Goal: Task Accomplishment & Management: Use online tool/utility

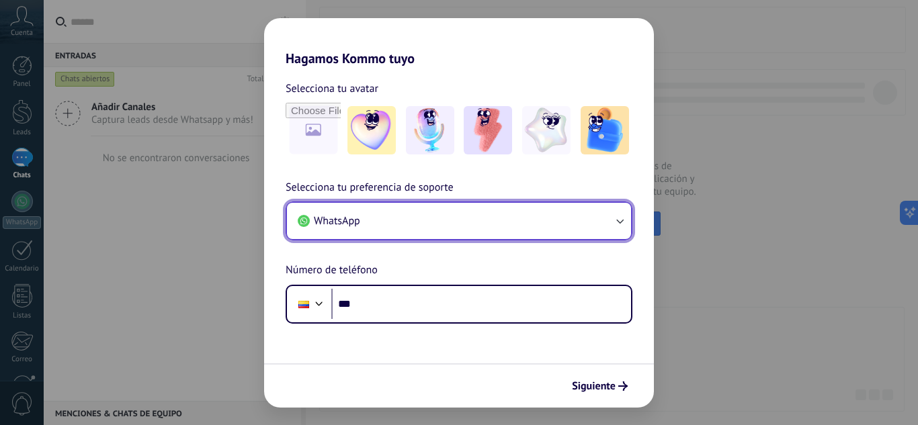
click at [369, 226] on button "WhatsApp" at bounding box center [459, 221] width 344 height 36
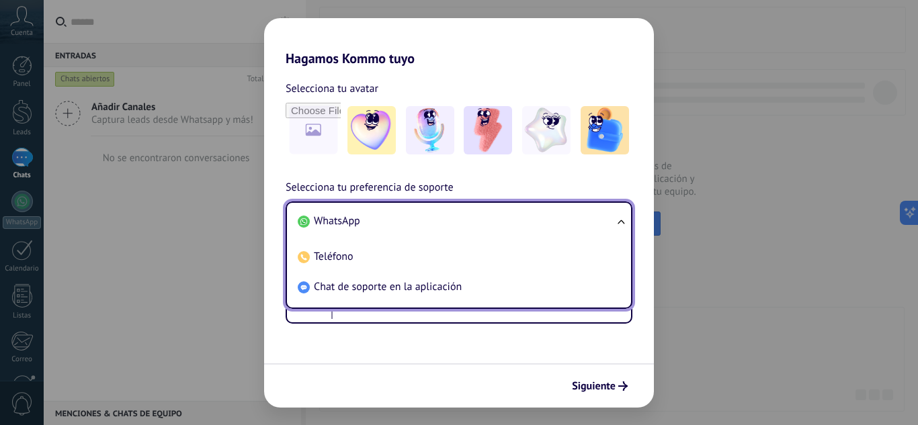
click at [369, 226] on li "WhatsApp" at bounding box center [456, 221] width 328 height 30
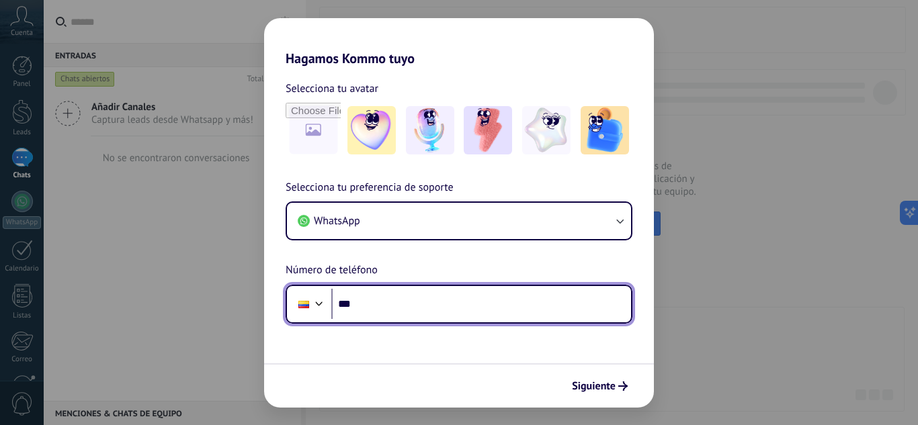
click at [443, 306] on input "***" at bounding box center [481, 304] width 300 height 31
type input "**********"
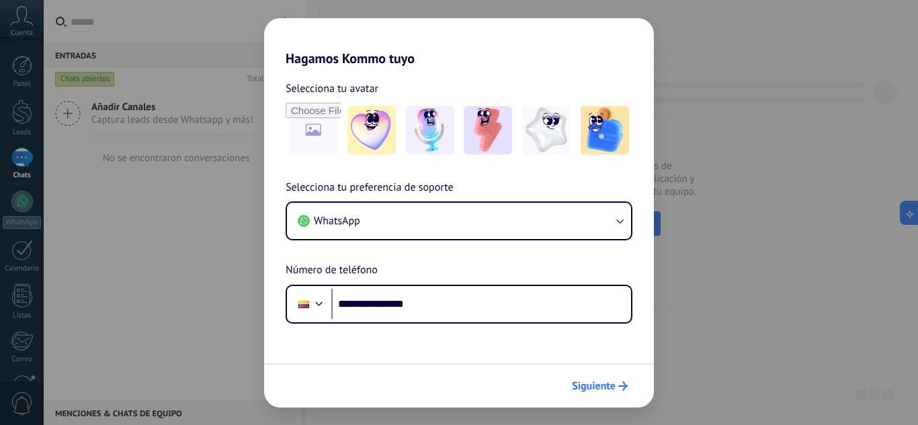
click at [583, 396] on button "Siguiente" at bounding box center [600, 386] width 68 height 23
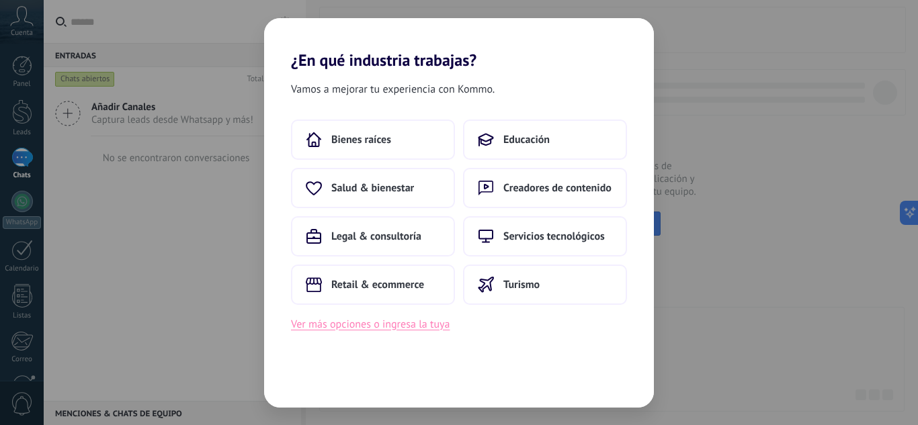
click at [408, 331] on button "Ver más opciones o ingresa la tuya" at bounding box center [370, 324] width 159 height 17
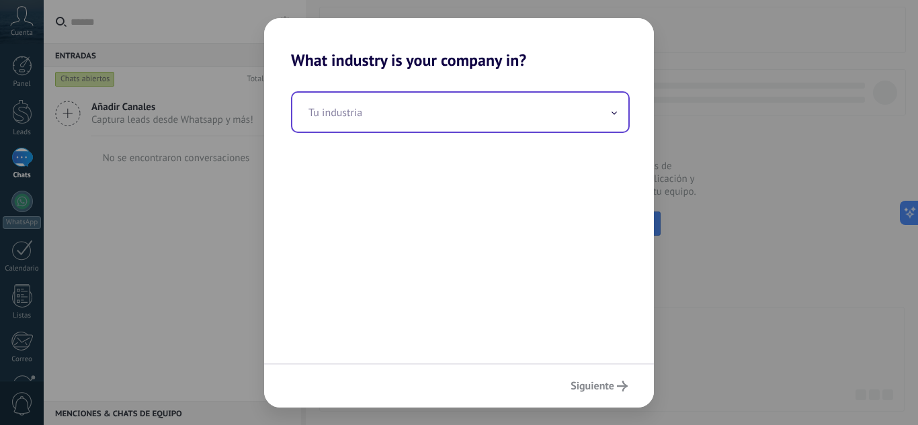
click at [385, 120] on input "text" at bounding box center [460, 112] width 336 height 39
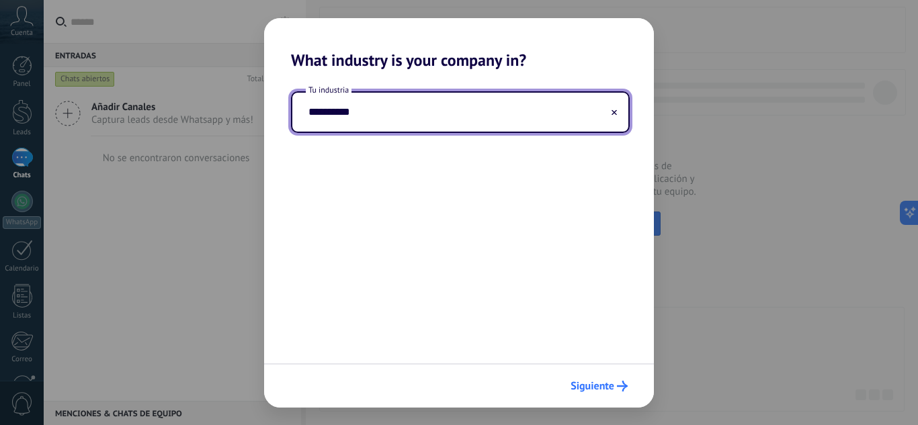
type input "**********"
click at [619, 383] on icon "submit" at bounding box center [622, 386] width 11 height 11
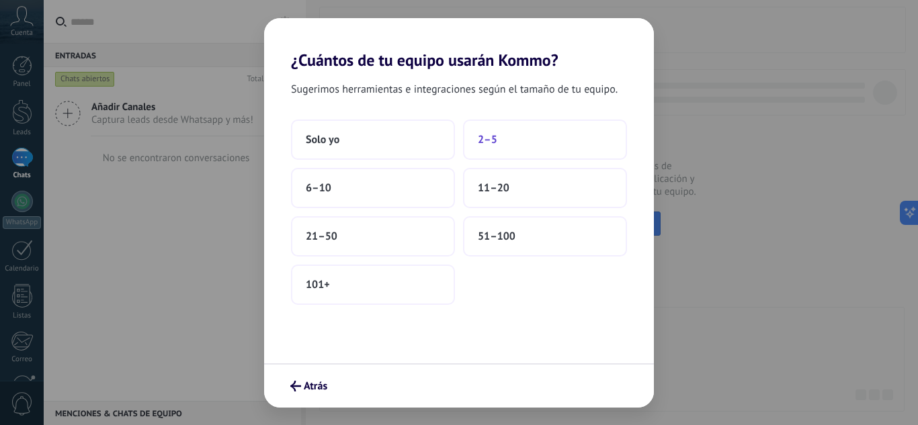
click at [508, 130] on button "2–5" at bounding box center [545, 140] width 164 height 40
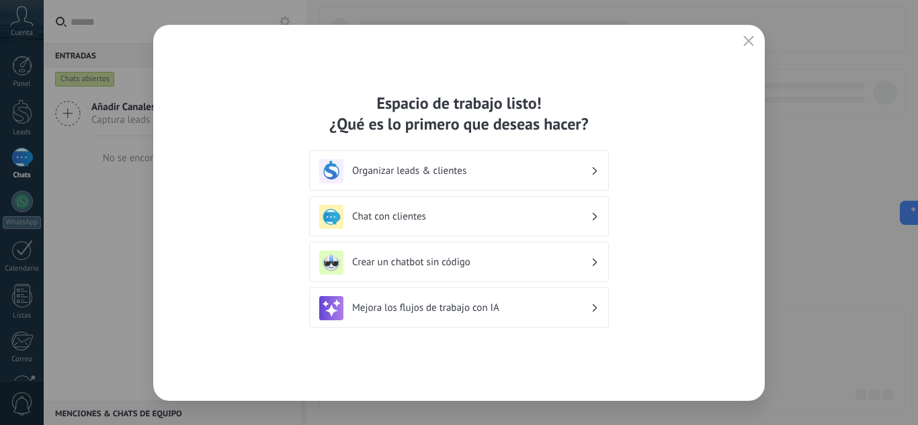
click at [597, 171] on div "Organizar leads & clientes" at bounding box center [458, 171] width 279 height 24
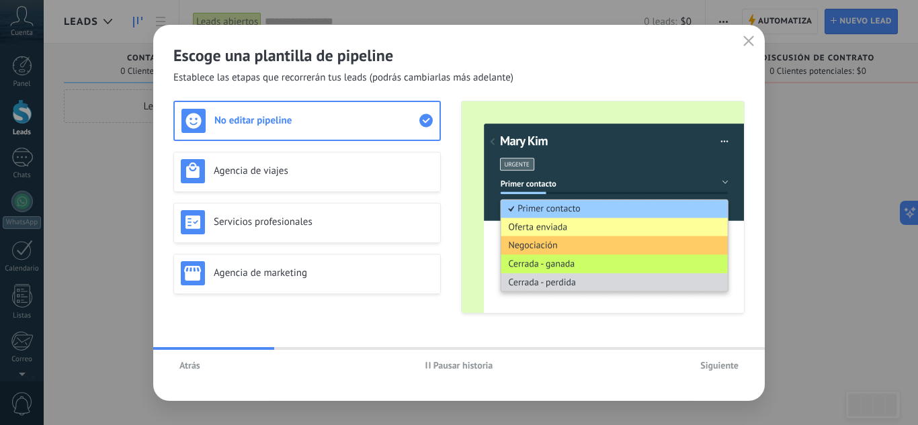
click at [197, 365] on span "Atrás" at bounding box center [189, 365] width 21 height 9
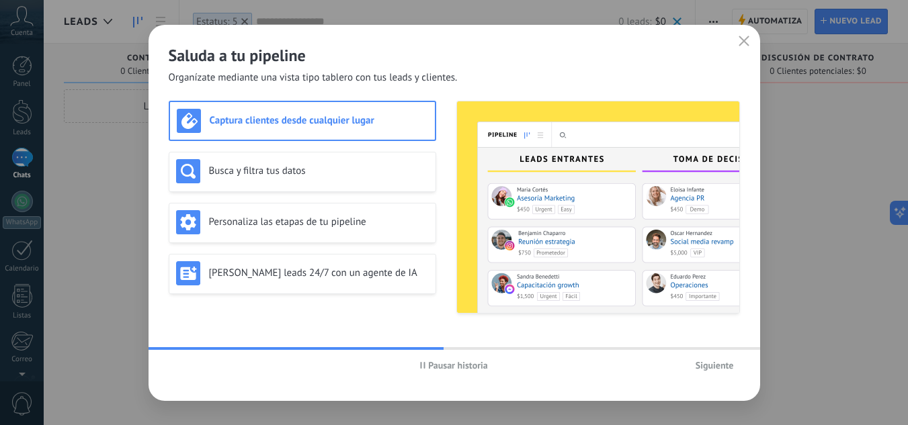
click at [458, 365] on span "Pausar historia" at bounding box center [458, 365] width 60 height 9
click at [576, 298] on img at bounding box center [598, 207] width 282 height 212
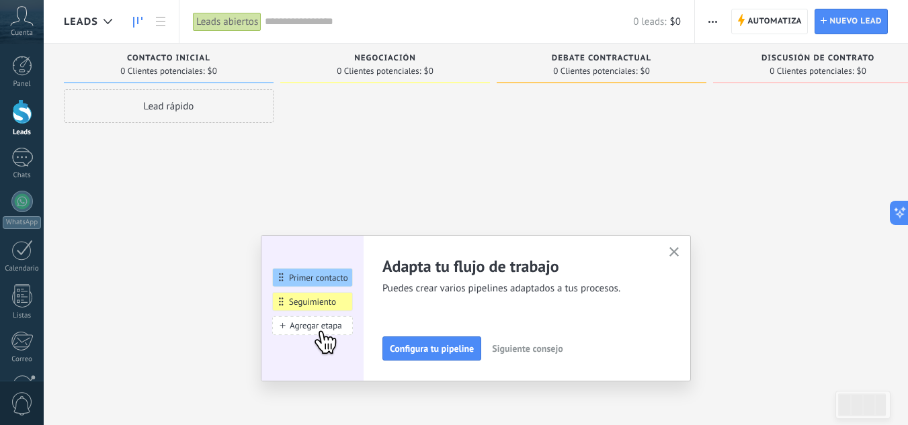
click at [345, 276] on img at bounding box center [312, 308] width 102 height 146
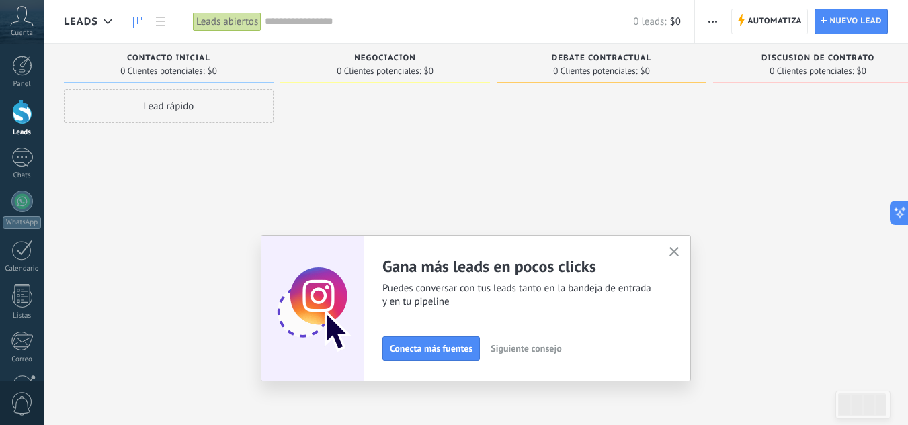
click at [679, 243] on div "Adapta tu flujo de trabajo Puedes crear varios pipelines adaptados a tus proces…" at bounding box center [476, 308] width 430 height 146
click at [682, 247] on button "button" at bounding box center [674, 253] width 17 height 18
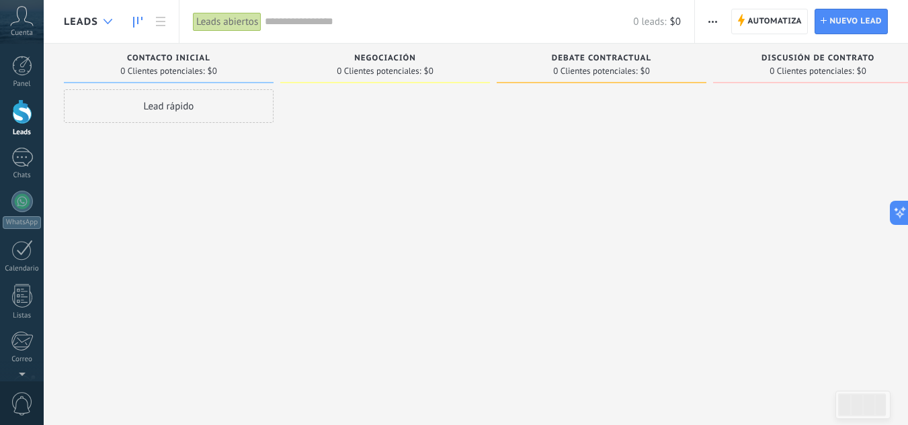
click at [105, 19] on icon at bounding box center [107, 21] width 9 height 5
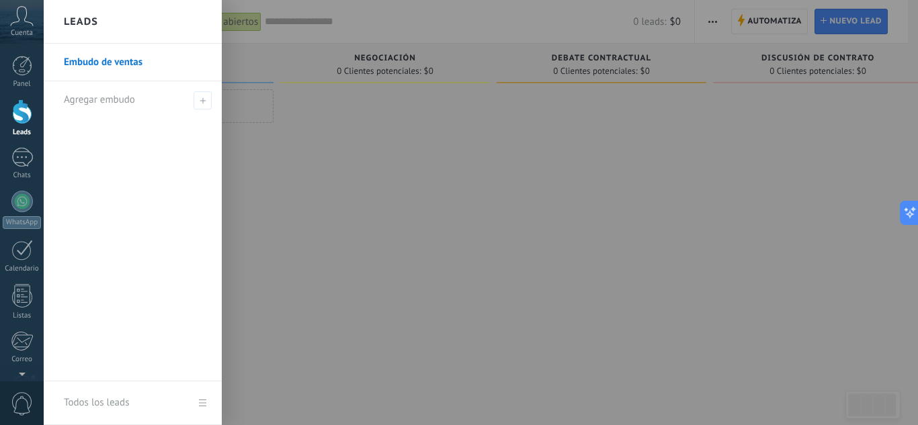
click at [105, 19] on div "Leads" at bounding box center [133, 22] width 178 height 44
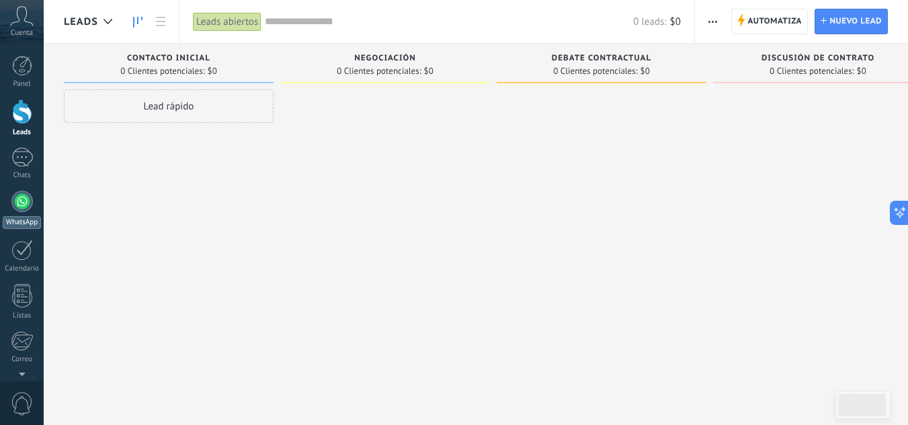
click at [24, 218] on div "WhatsApp" at bounding box center [22, 222] width 38 height 13
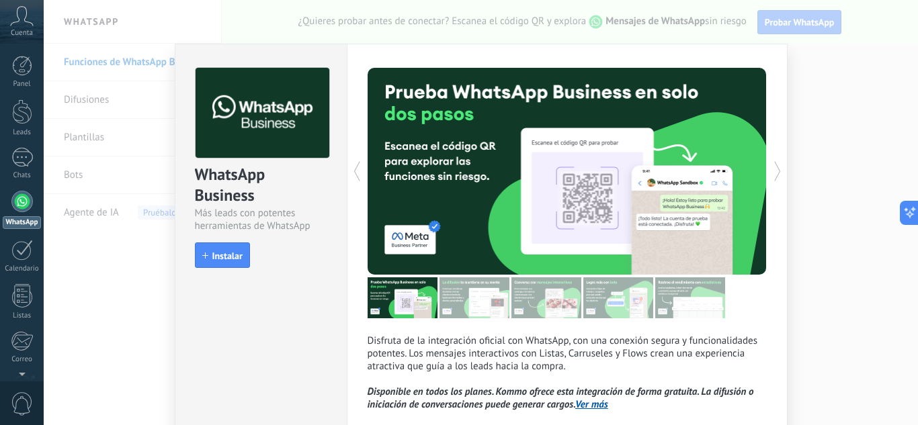
drag, startPoint x: 909, startPoint y: 75, endPoint x: 906, endPoint y: 116, distance: 41.1
click at [906, 116] on div "WhatsApp Business Más leads con potentes herramientas de WhatsApp install Insta…" at bounding box center [481, 212] width 874 height 425
click at [597, 410] on link "Ver más" at bounding box center [591, 404] width 33 height 13
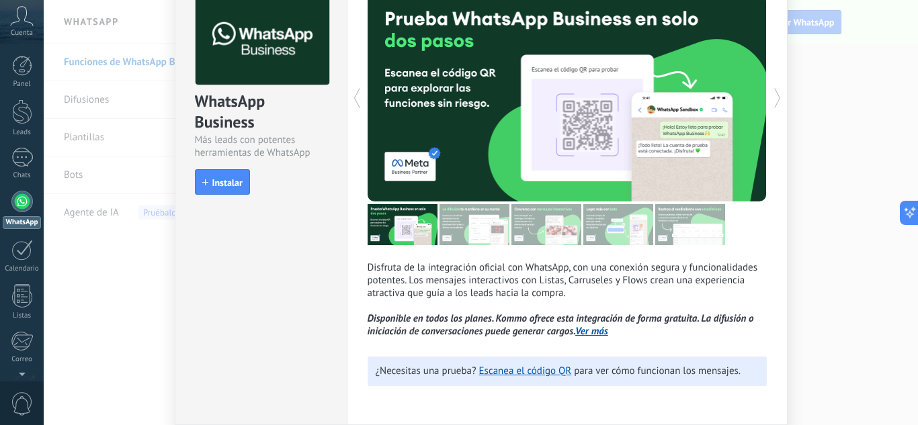
scroll to position [124, 0]
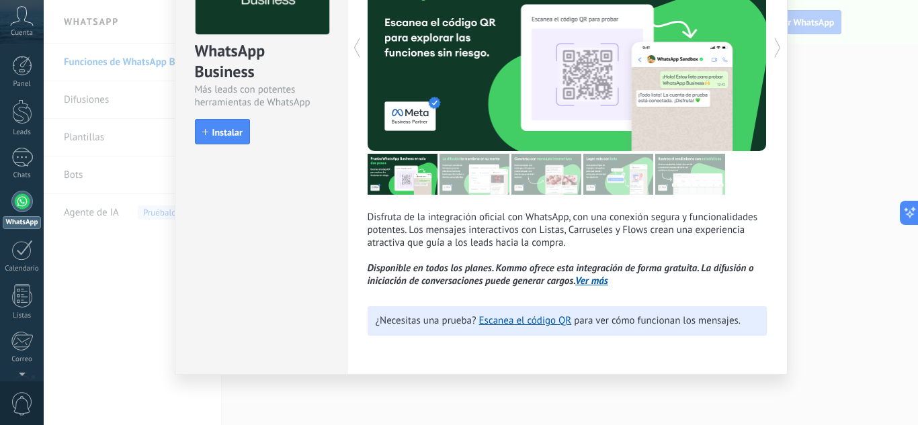
click at [901, 184] on div "WhatsApp Business Más leads con potentes herramientas de WhatsApp install Insta…" at bounding box center [481, 212] width 874 height 425
click at [511, 321] on link "Escanea el código QR" at bounding box center [525, 320] width 93 height 13
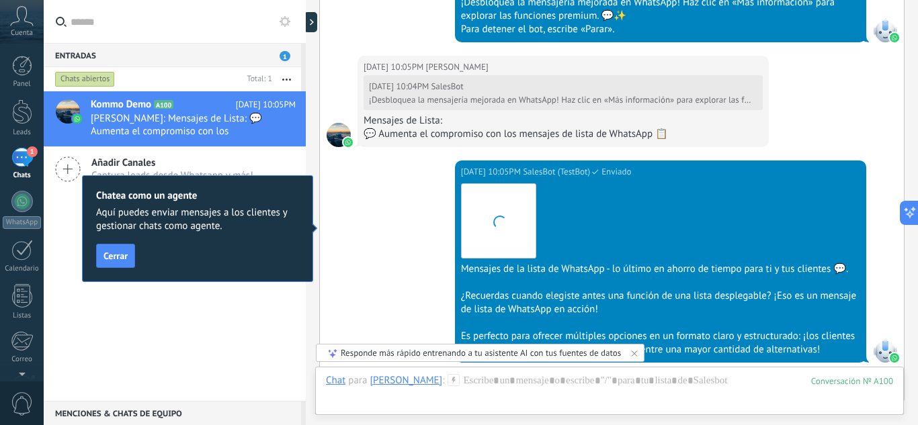
scroll to position [1963, 0]
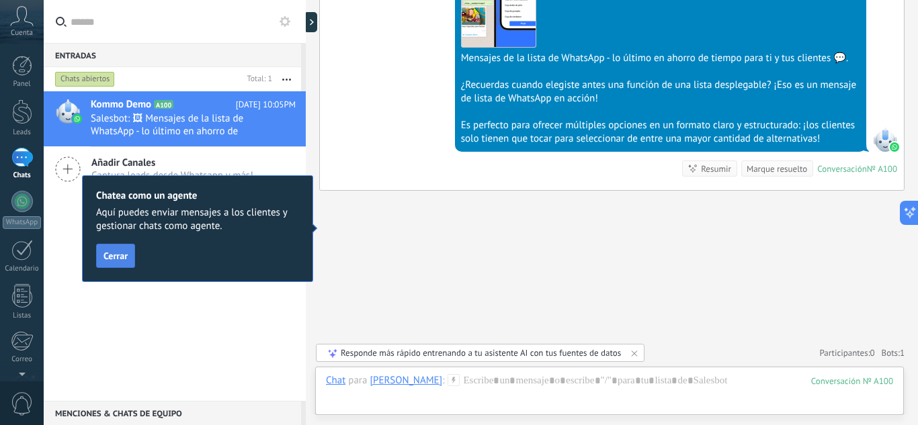
click at [110, 261] on span "Cerrar" at bounding box center [115, 255] width 24 height 9
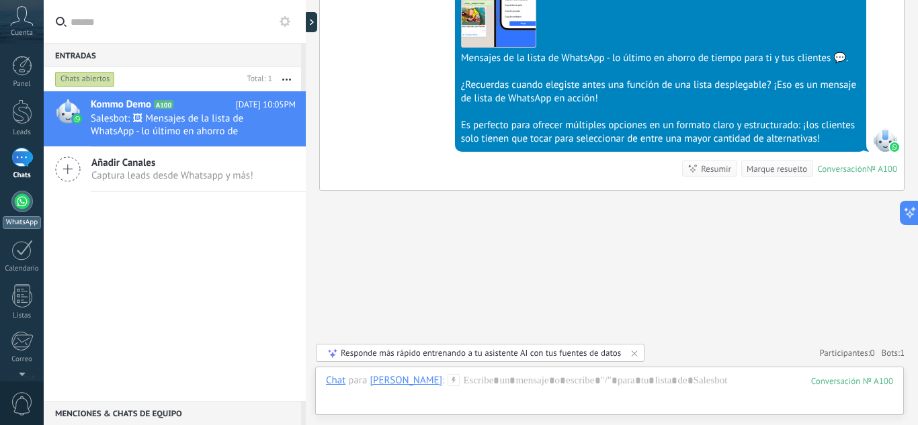
click at [31, 211] on link "WhatsApp" at bounding box center [22, 210] width 44 height 38
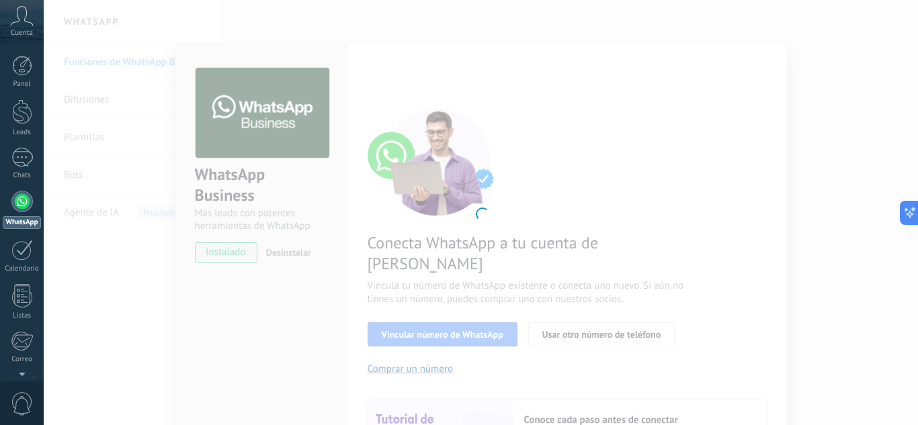
drag, startPoint x: 912, startPoint y: 35, endPoint x: 904, endPoint y: 110, distance: 75.7
click at [904, 110] on div at bounding box center [481, 212] width 874 height 425
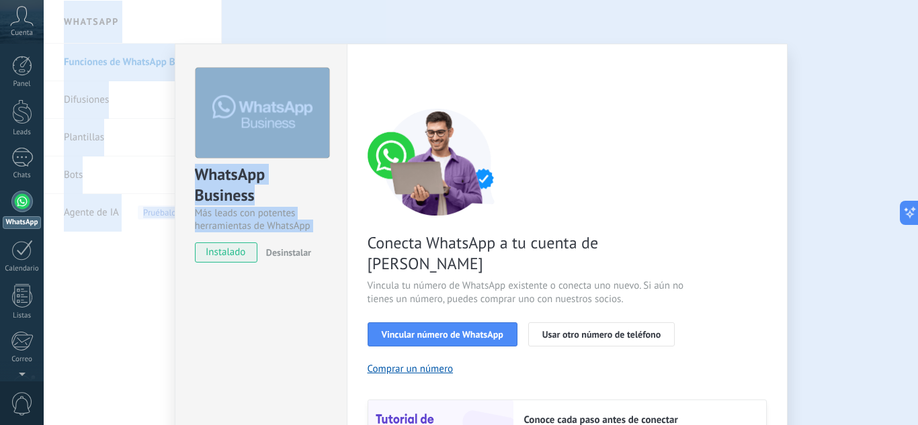
drag, startPoint x: 910, startPoint y: 27, endPoint x: 842, endPoint y: -26, distance: 86.1
click at [842, 0] on html ".abccls-1,.abccls-2{fill-rule:evenodd}.abccls-2{fill:#fff} .abfcls-1{fill:none}…" at bounding box center [459, 212] width 918 height 425
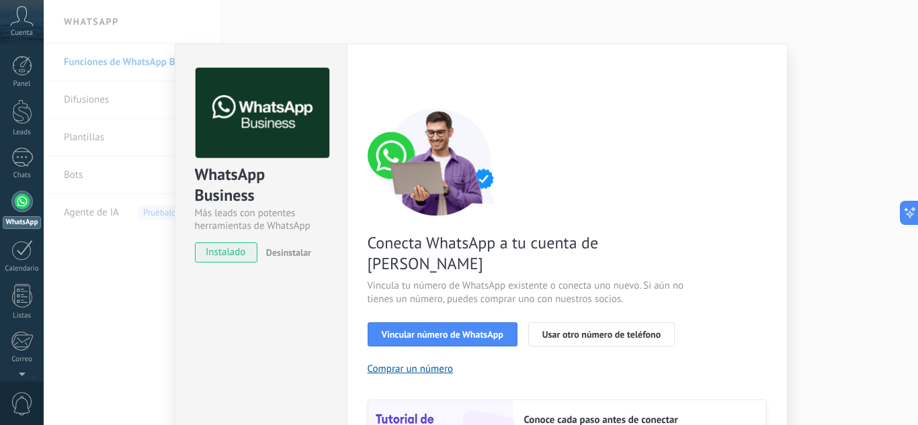
click at [657, 217] on div "Conecta WhatsApp a tu cuenta de Kommo Vincula tu número de WhatsApp existente o…" at bounding box center [566, 307] width 399 height 399
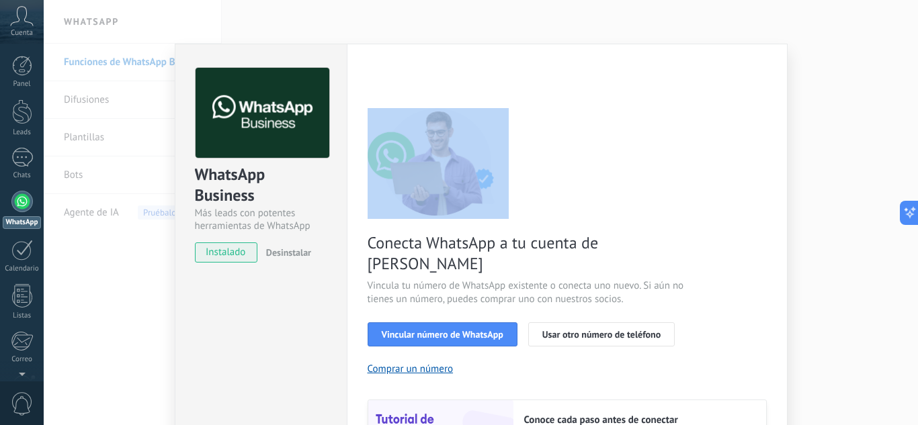
drag, startPoint x: 911, startPoint y: 36, endPoint x: 647, endPoint y: 190, distance: 305.9
click at [647, 190] on div "WhatsApp Business Más leads con potentes herramientas de WhatsApp instalado Des…" at bounding box center [481, 212] width 874 height 425
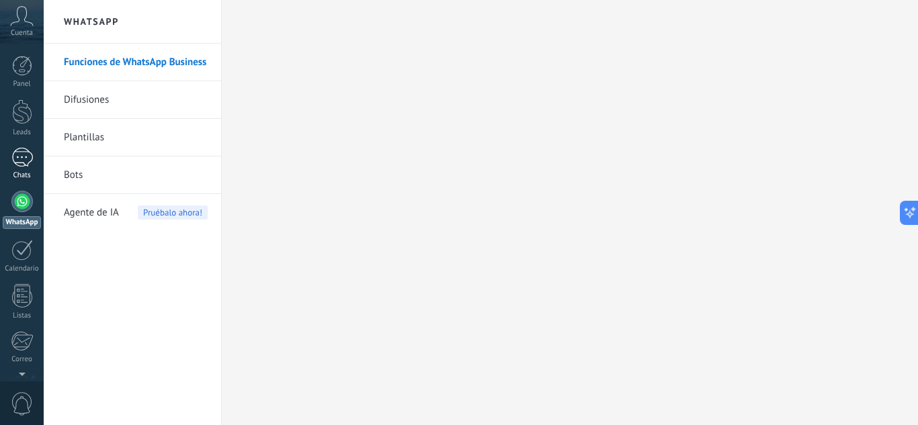
click at [19, 164] on div "1" at bounding box center [21, 157] width 21 height 19
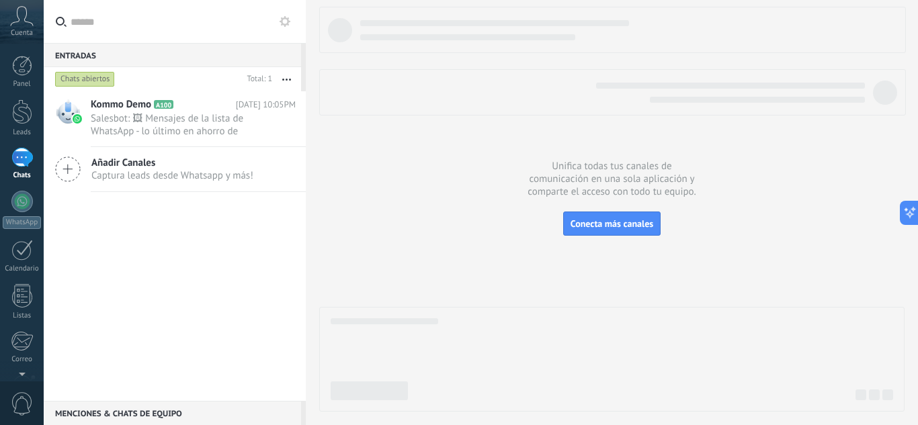
click at [23, 30] on span "Cuenta" at bounding box center [22, 33] width 22 height 9
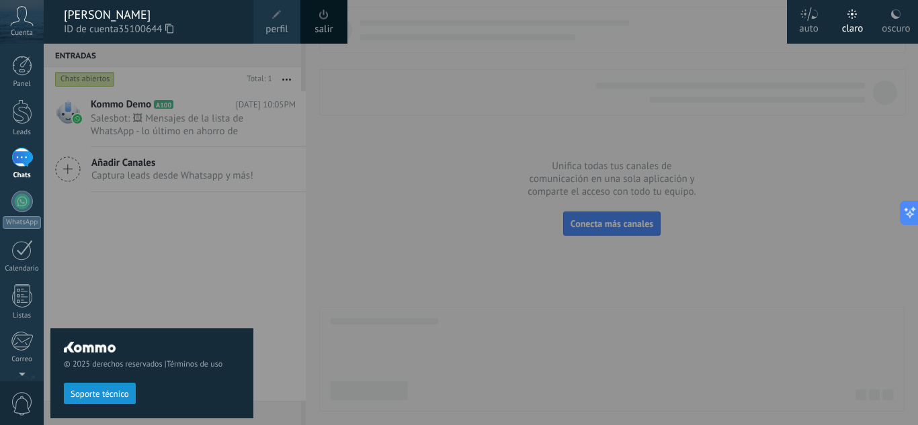
click at [143, 175] on div "© 2025 derechos reservados | Términos de uso Soporte técnico" at bounding box center [151, 235] width 203 height 382
click at [433, 218] on div at bounding box center [503, 212] width 918 height 425
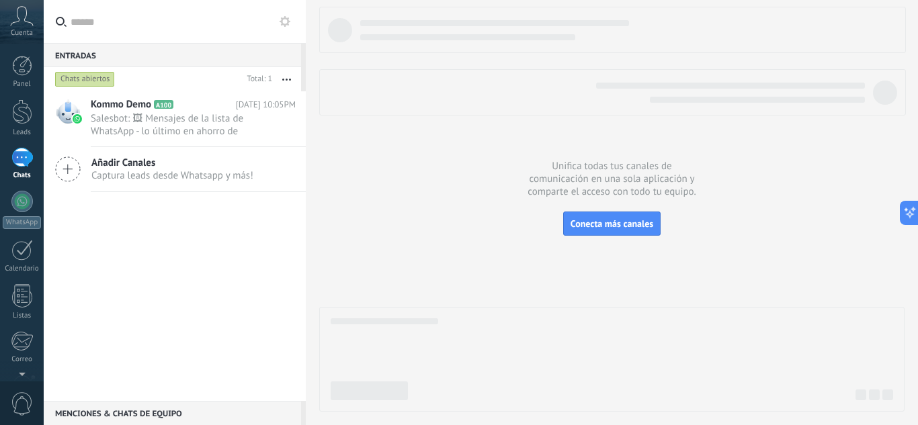
click at [72, 172] on icon at bounding box center [68, 170] width 26 height 26
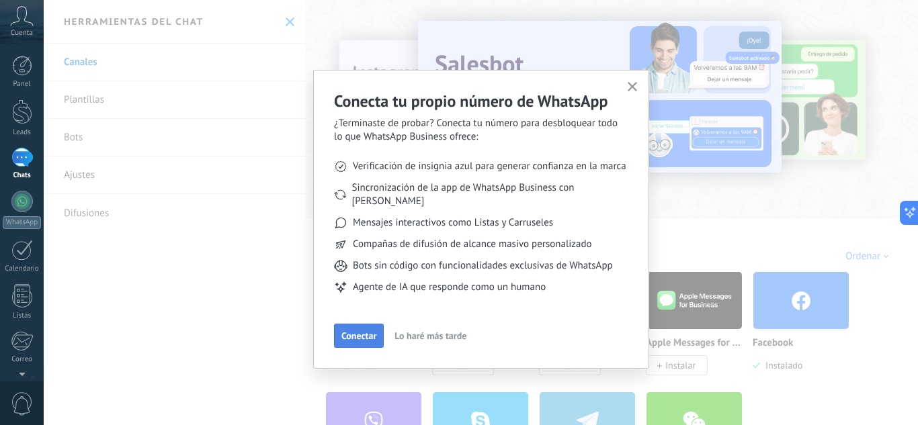
click at [378, 324] on button "Conectar" at bounding box center [359, 336] width 50 height 24
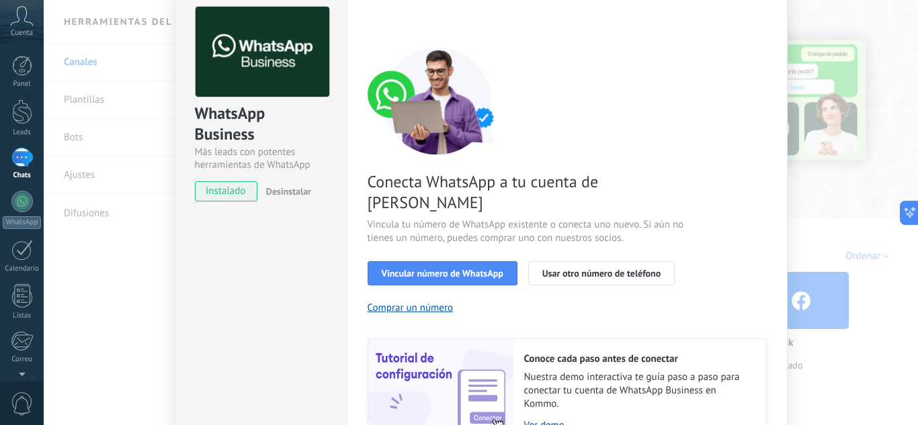
scroll to position [57, 0]
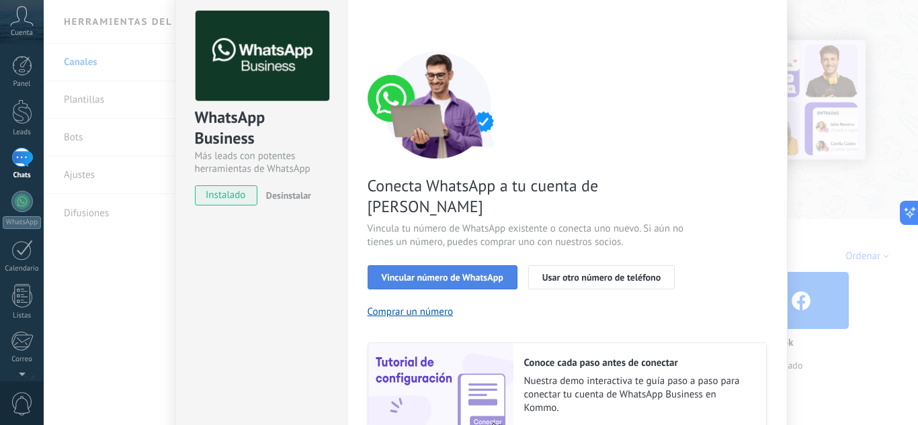
click at [476, 273] on span "Vincular número de WhatsApp" at bounding box center [443, 277] width 122 height 9
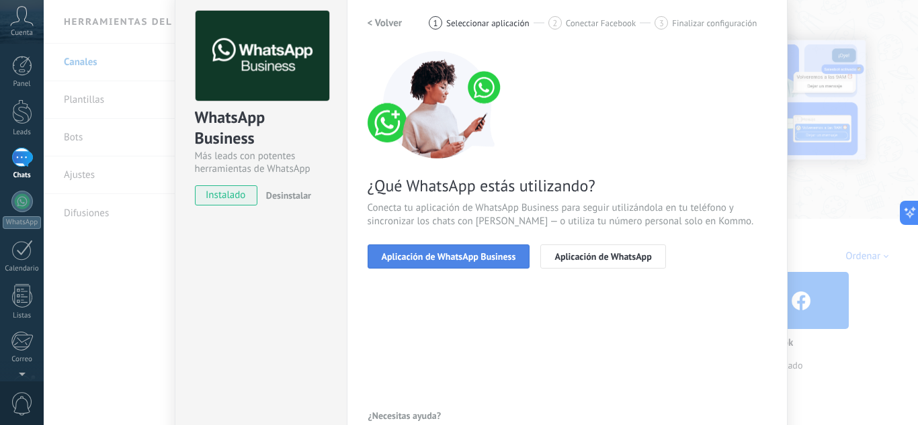
click at [445, 263] on button "Aplicación de WhatsApp Business" at bounding box center [448, 257] width 163 height 24
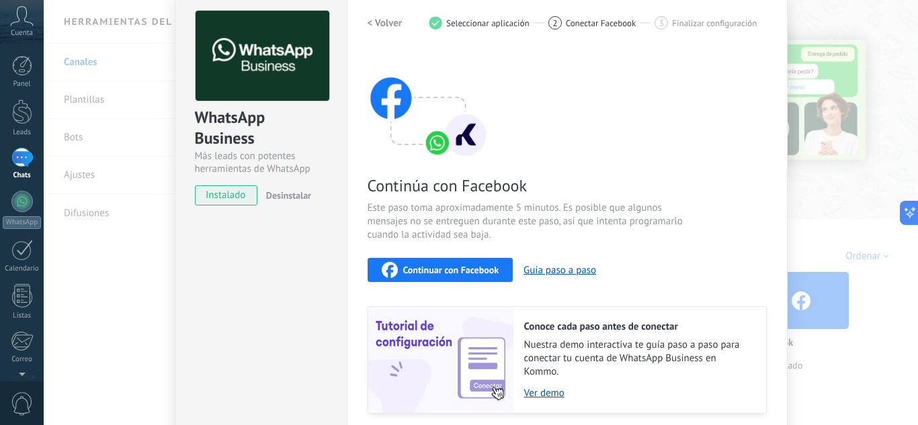
click at [475, 265] on span "Continuar con Facebook" at bounding box center [451, 269] width 96 height 9
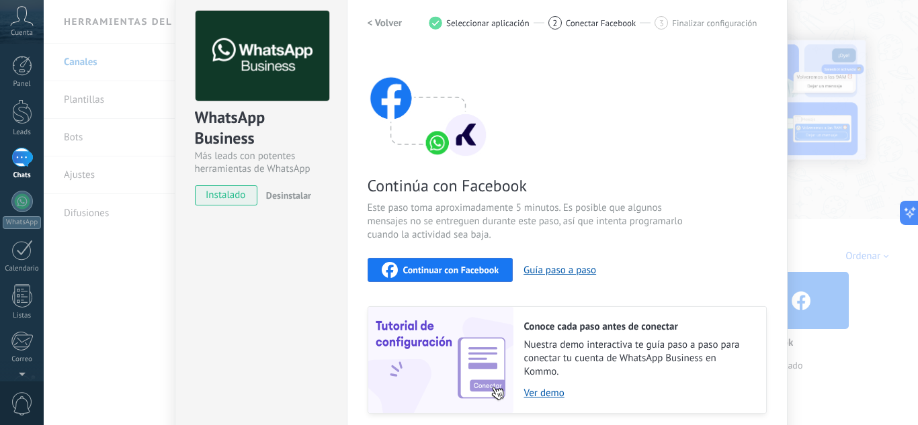
click at [846, 145] on div "WhatsApp Business Más leads con potentes herramientas de WhatsApp instalado Des…" at bounding box center [481, 212] width 874 height 425
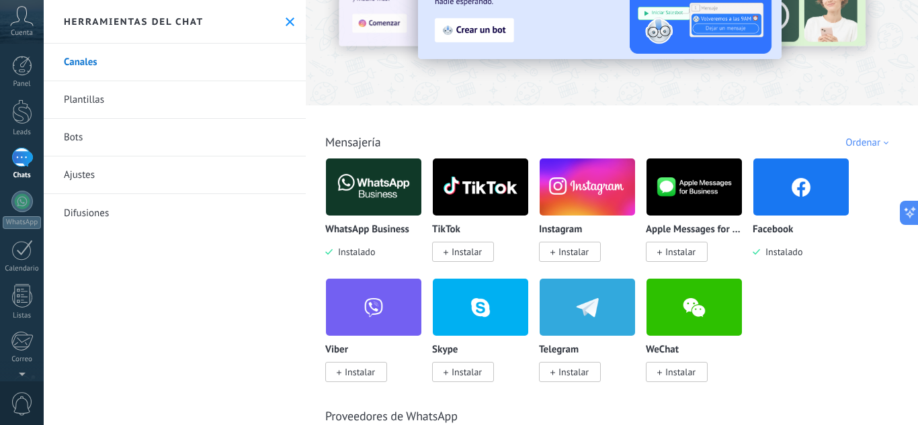
scroll to position [0, 0]
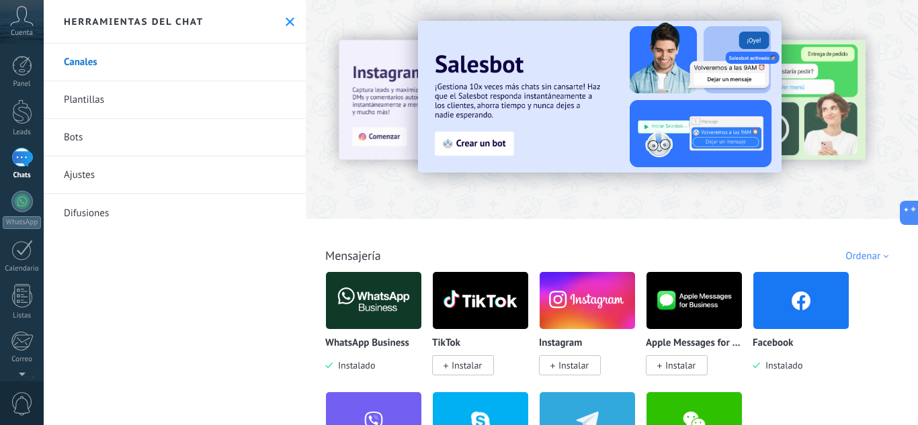
click at [789, 312] on img at bounding box center [800, 300] width 95 height 65
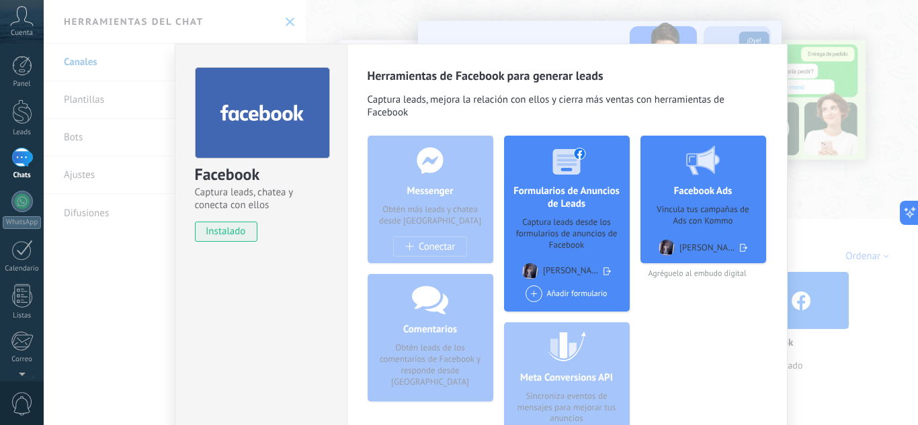
click at [901, 25] on div "Facebook Captura leads, chatea y conecta con ellos instalado Desinstalar Herram…" at bounding box center [481, 212] width 874 height 425
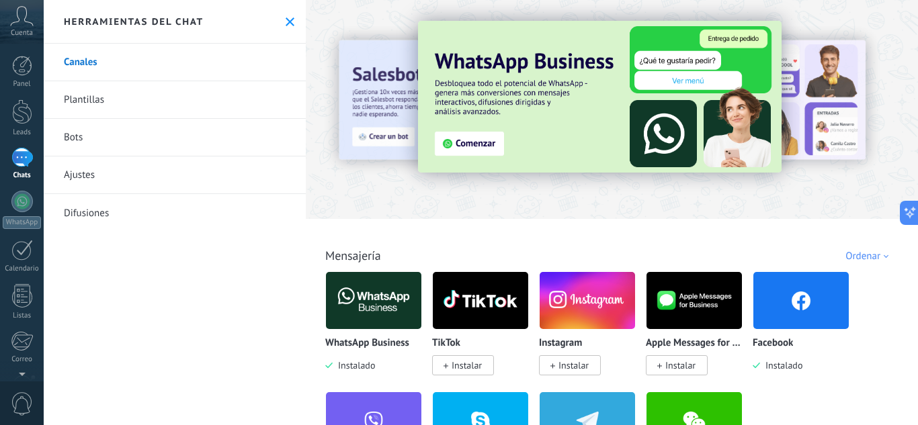
click at [365, 306] on img at bounding box center [373, 300] width 95 height 65
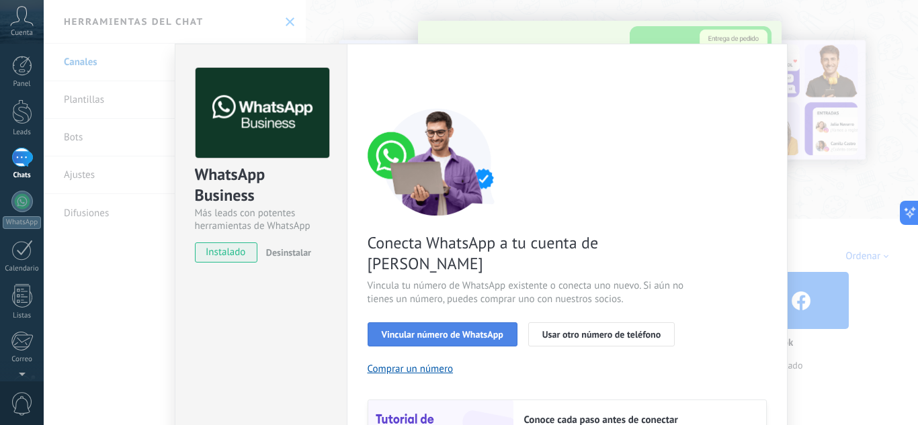
click at [471, 330] on span "Vincular número de WhatsApp" at bounding box center [443, 334] width 122 height 9
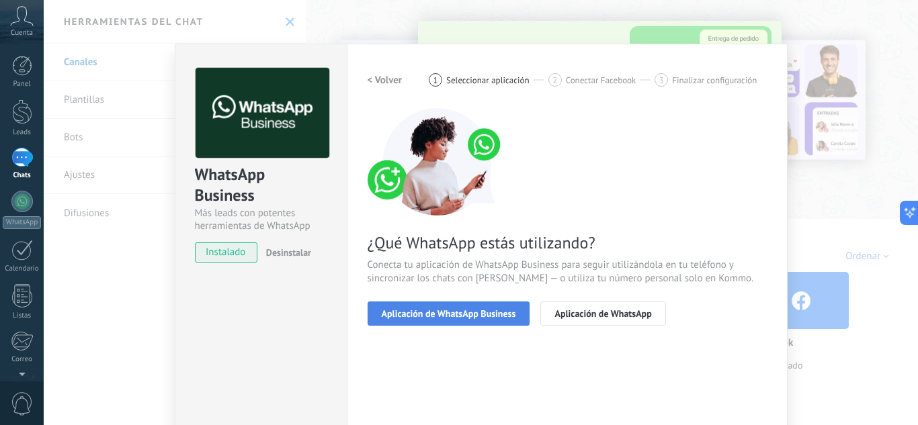
click at [468, 314] on span "Aplicación de WhatsApp Business" at bounding box center [449, 313] width 134 height 9
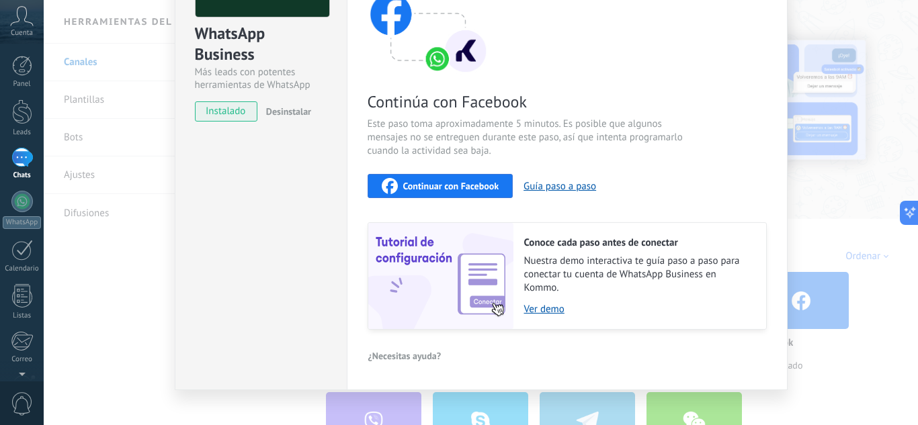
scroll to position [132, 0]
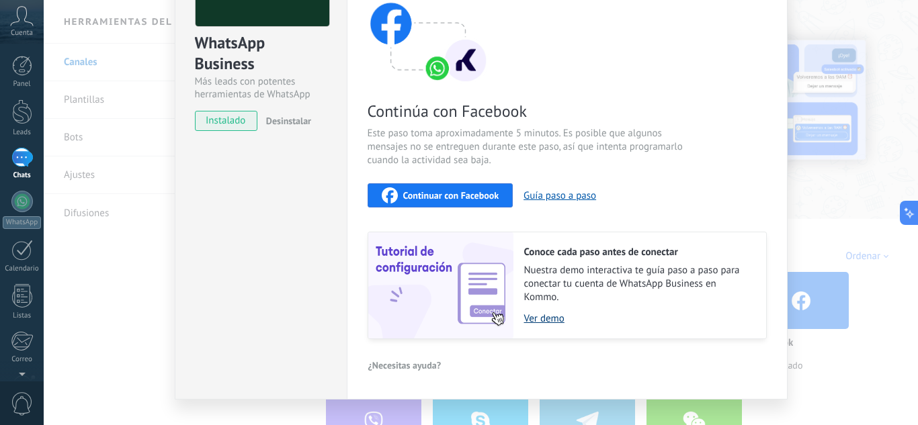
click at [532, 320] on link "Ver demo" at bounding box center [638, 318] width 228 height 13
